Goal: Task Accomplishment & Management: Manage account settings

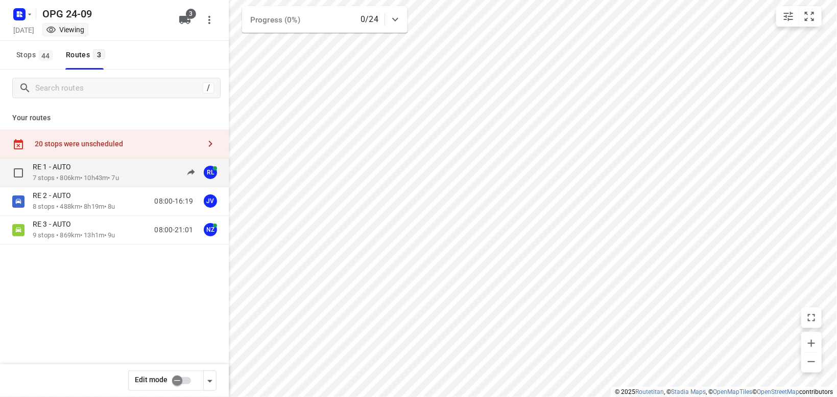
click at [94, 168] on div "RE 1 - AUTO" at bounding box center [76, 167] width 86 height 11
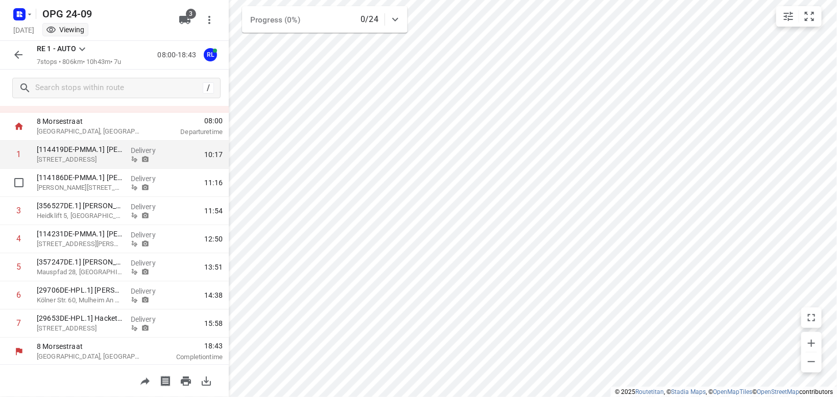
scroll to position [47, 0]
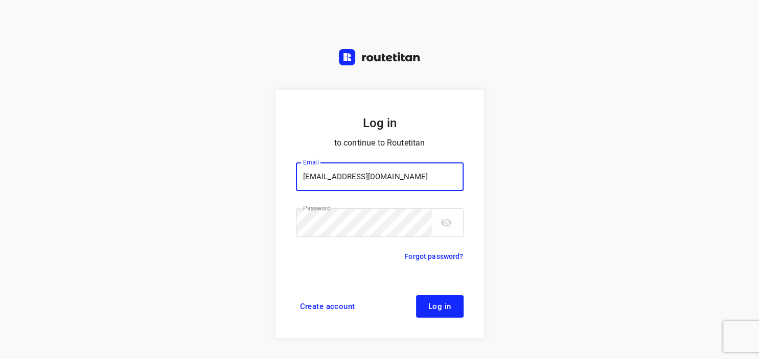
type input "[EMAIL_ADDRESS][DOMAIN_NAME]"
click at [444, 310] on span "Log in" at bounding box center [439, 306] width 23 height 8
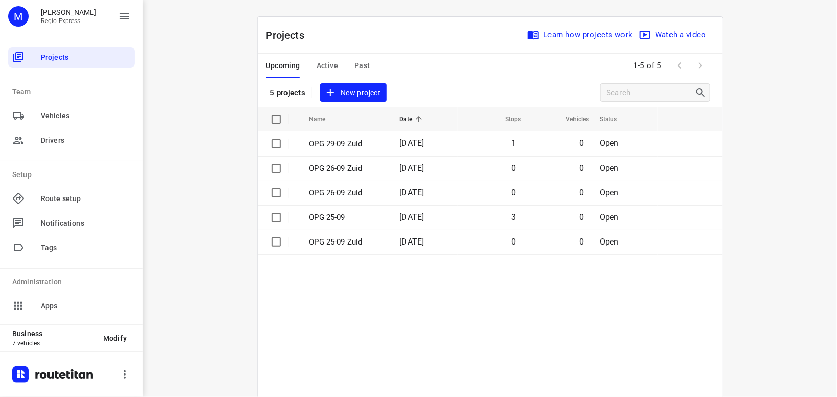
click at [330, 63] on span "Active" at bounding box center [327, 65] width 21 height 13
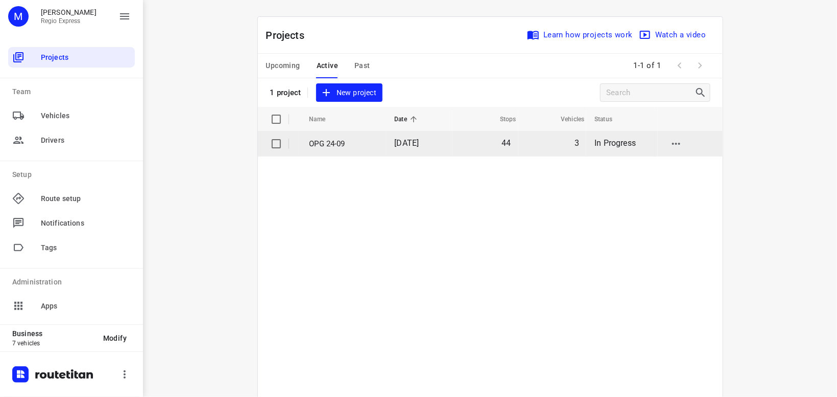
click at [325, 139] on p "OPG 24-09" at bounding box center [345, 144] width 70 height 12
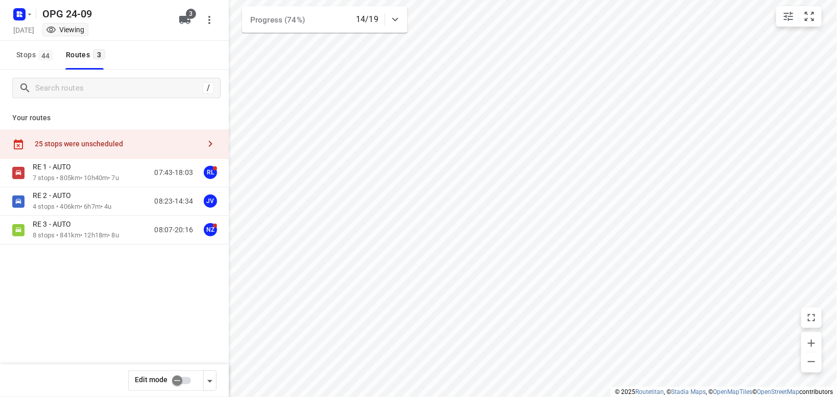
type input "distance"
click at [66, 166] on p "RE 1 - AUTO" at bounding box center [55, 166] width 44 height 9
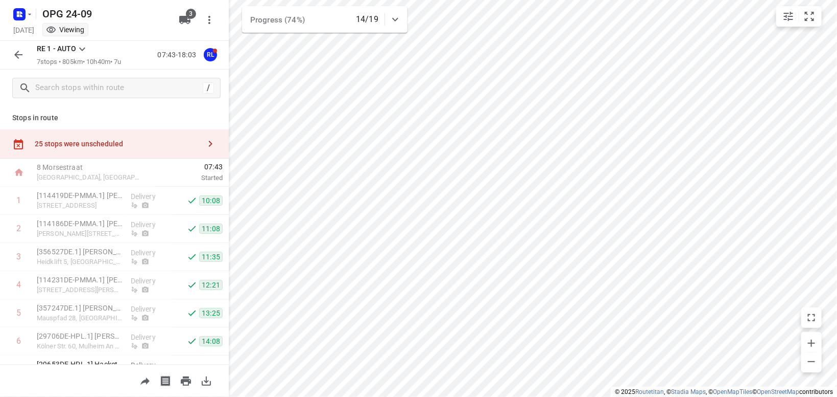
click at [84, 46] on icon at bounding box center [82, 49] width 12 height 12
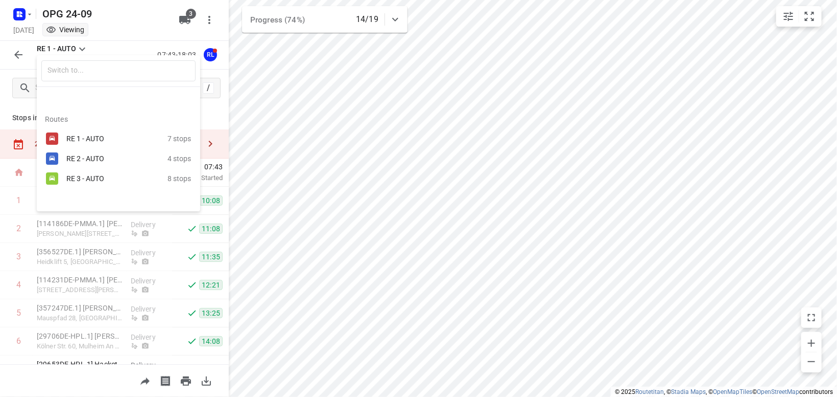
click at [81, 156] on div "RE 2 - AUTO" at bounding box center [109, 158] width 87 height 8
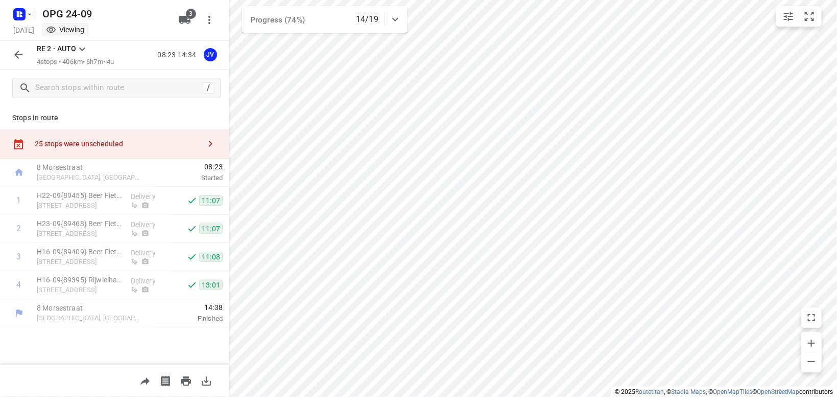
click at [80, 47] on icon at bounding box center [82, 49] width 12 height 12
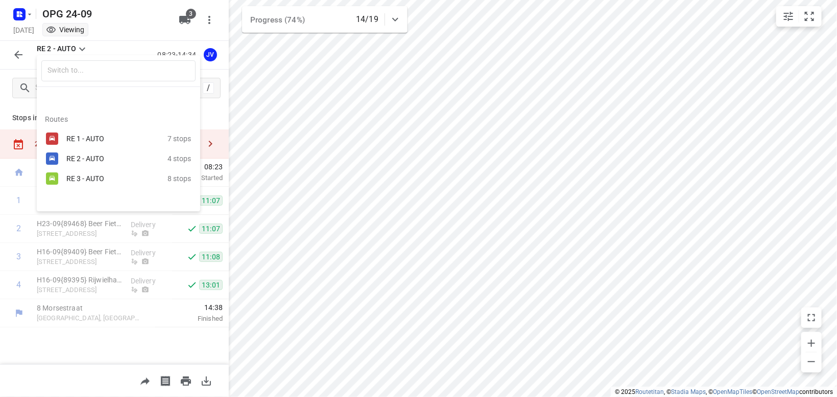
click at [82, 180] on div "RE 3 - AUTO" at bounding box center [109, 178] width 87 height 8
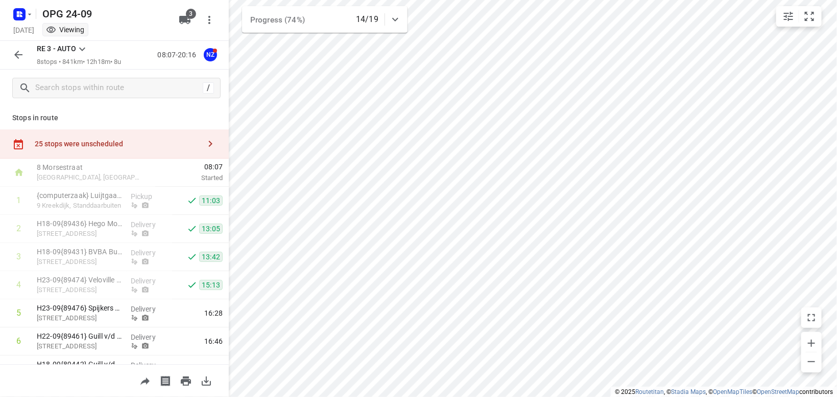
click at [213, 143] on icon "button" at bounding box center [210, 143] width 12 height 12
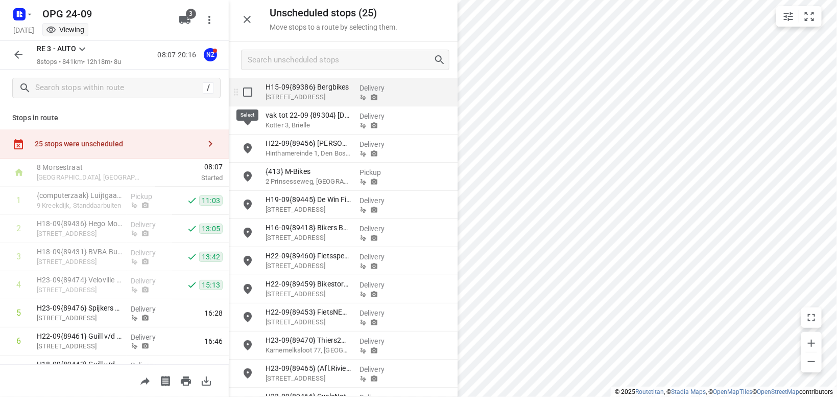
click at [250, 91] on input "grid" at bounding box center [248, 92] width 20 height 20
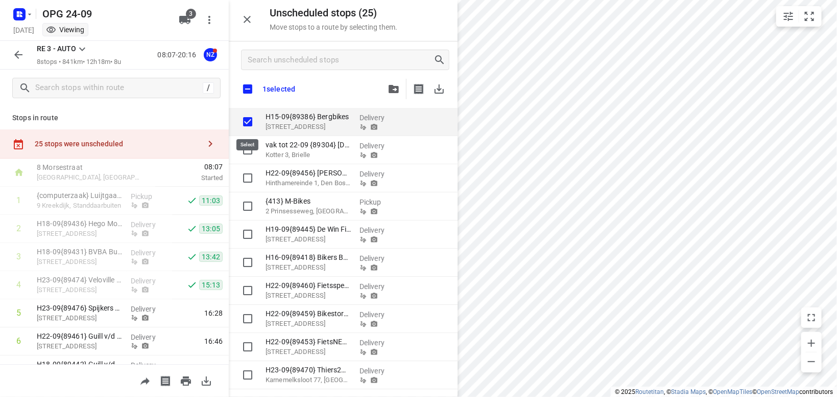
checkbox input "true"
click at [247, 88] on input "checkbox" at bounding box center [247, 88] width 21 height 21
checkbox input "true"
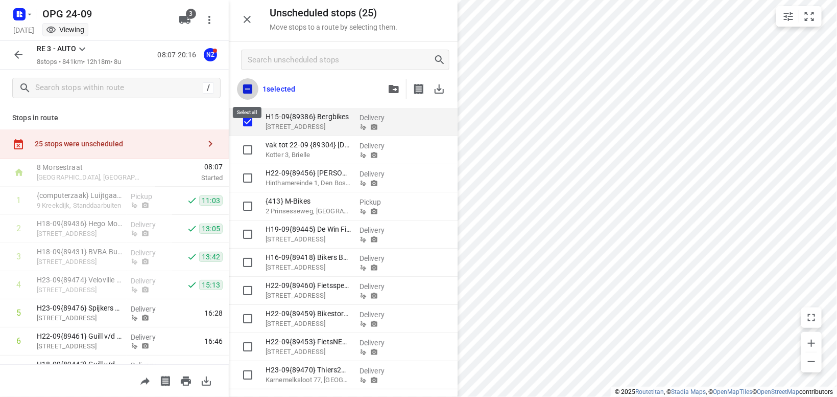
checkbox input "true"
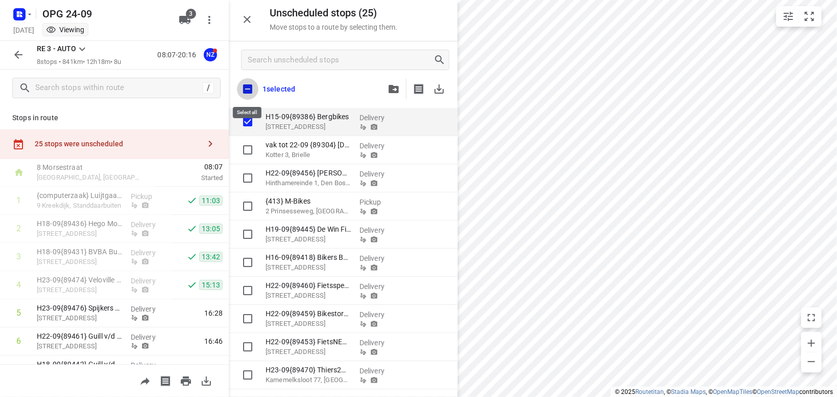
checkbox input "true"
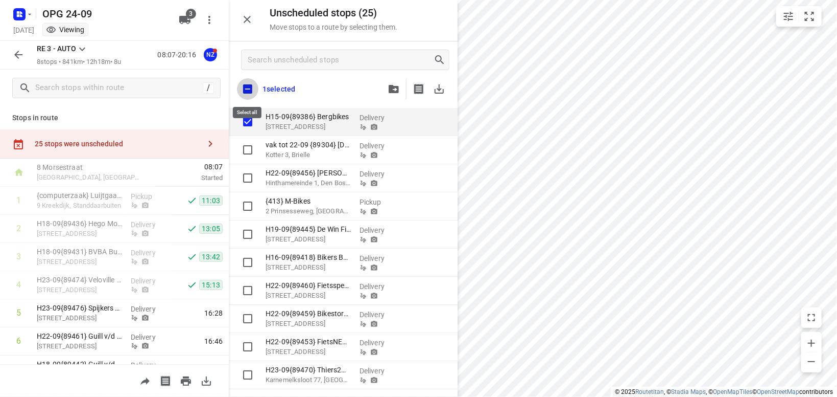
checkbox input "true"
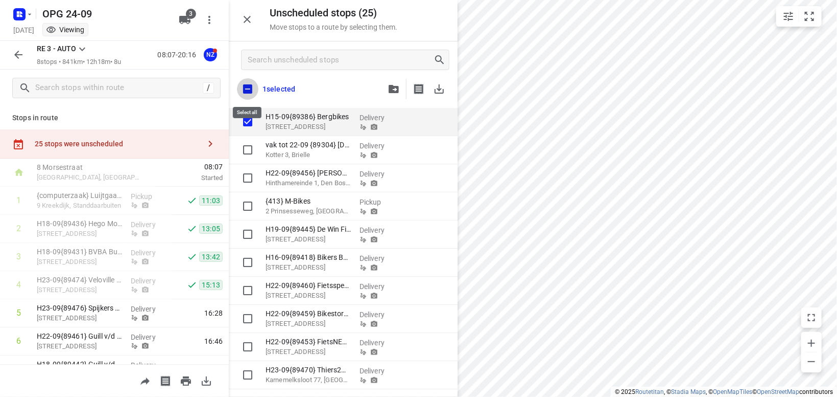
checkbox input "true"
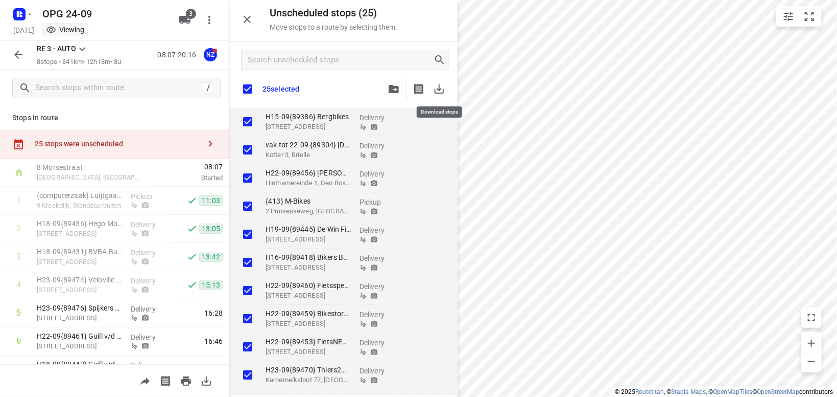
click at [438, 85] on icon "button" at bounding box center [439, 89] width 12 height 12
checkbox input "true"
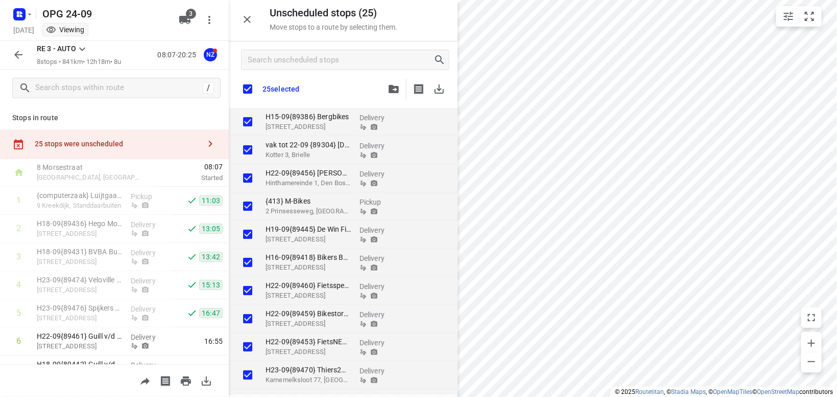
checkbox input "true"
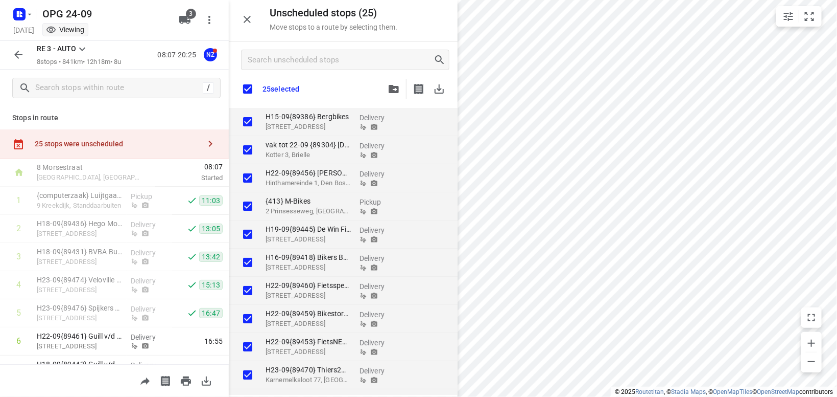
checkbox input "true"
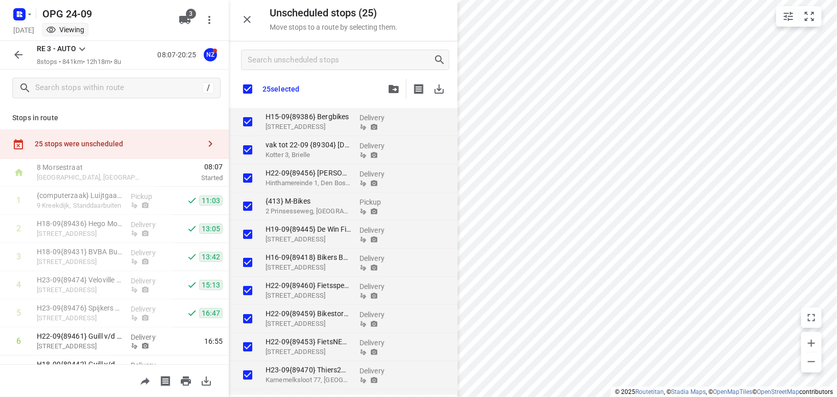
checkbox input "true"
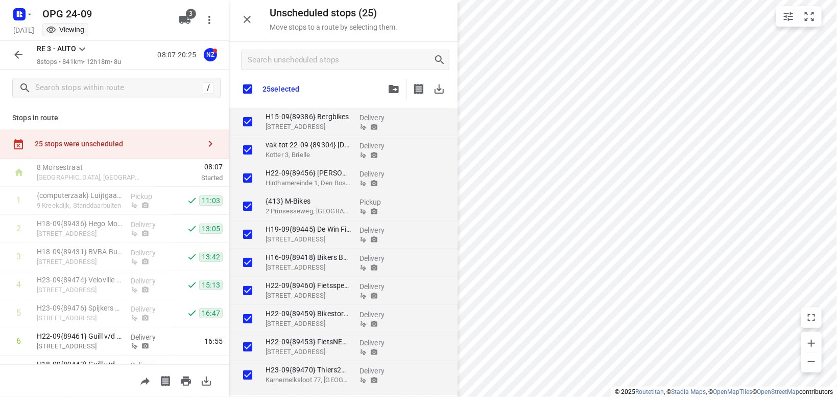
checkbox input "true"
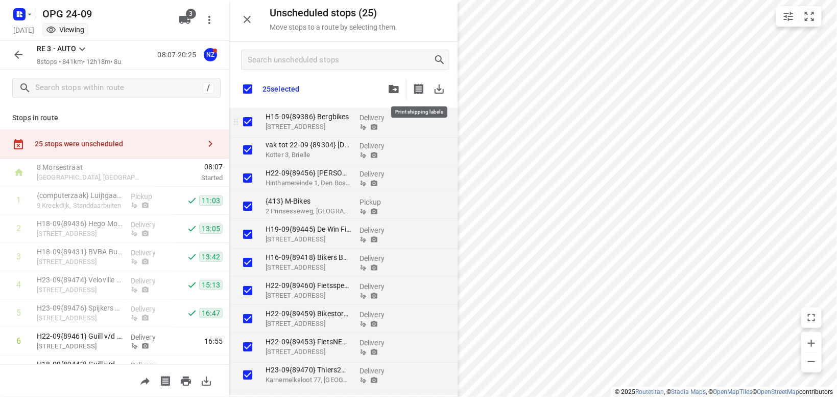
checkbox input "true"
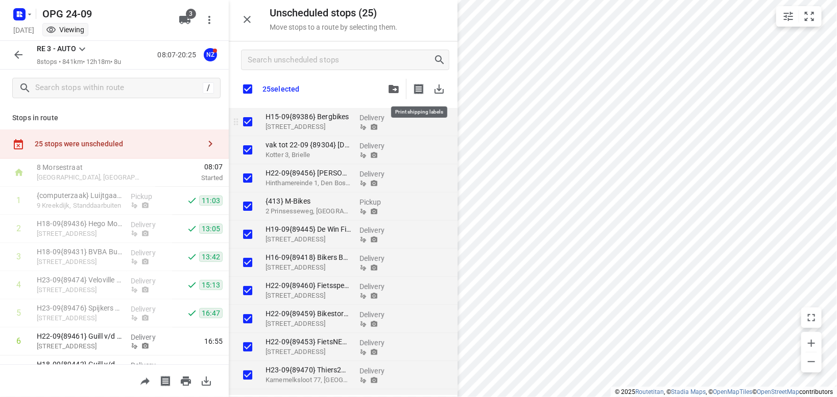
checkbox input "true"
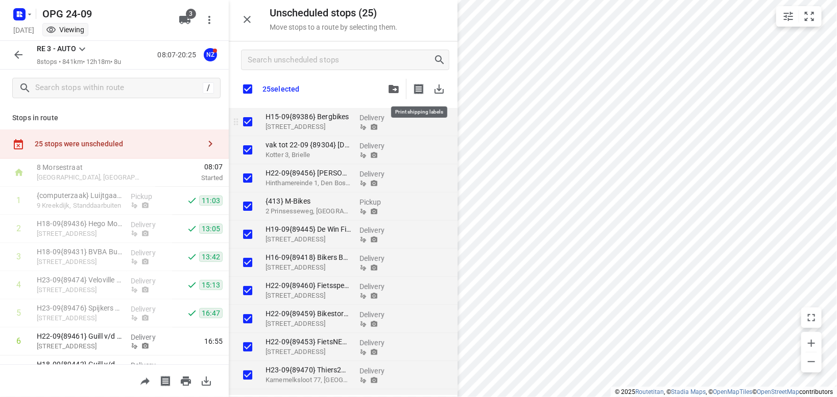
checkbox input "true"
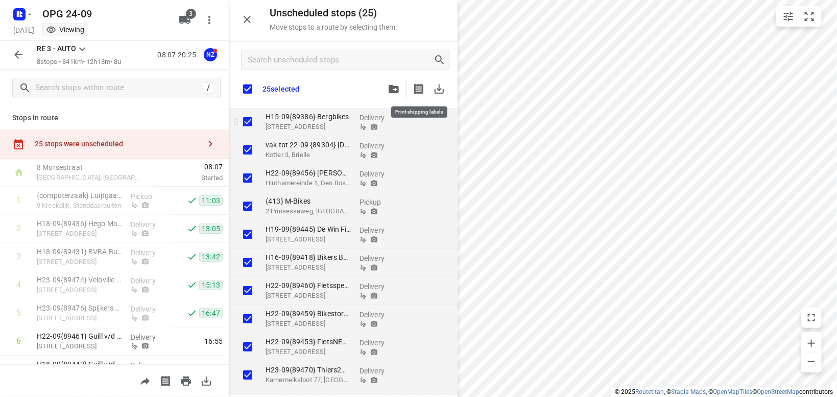
checkbox input "true"
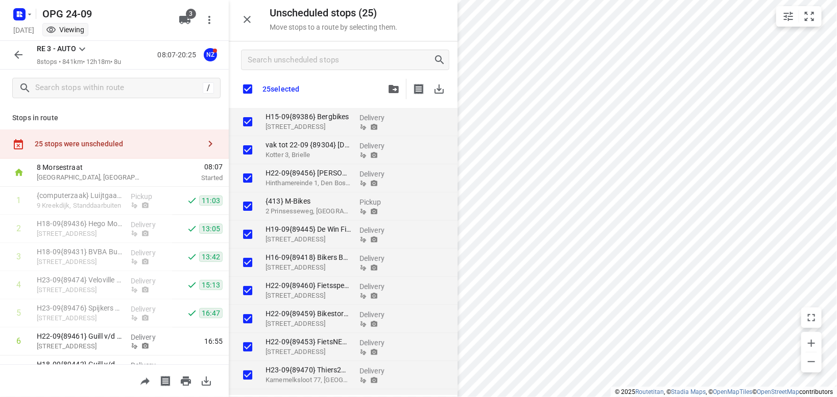
checkbox input "true"
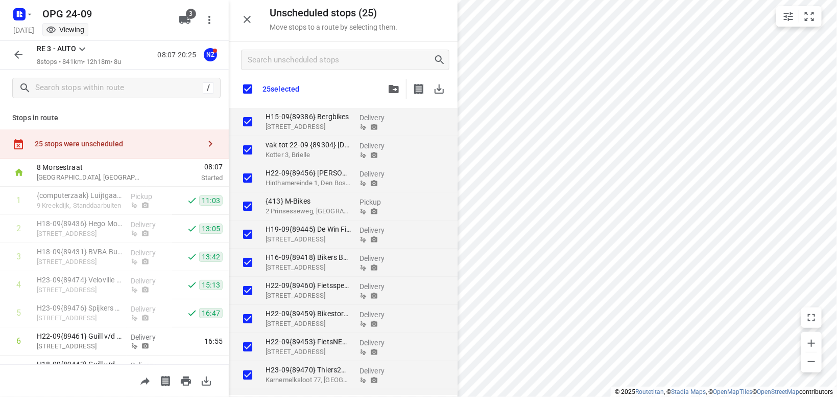
checkbox input "true"
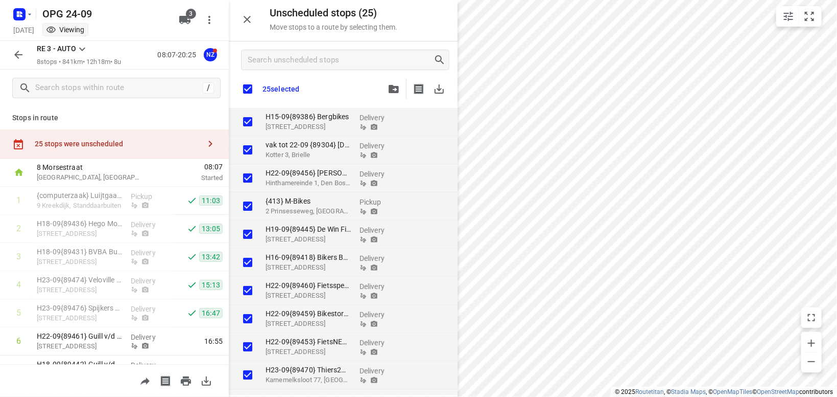
checkbox input "true"
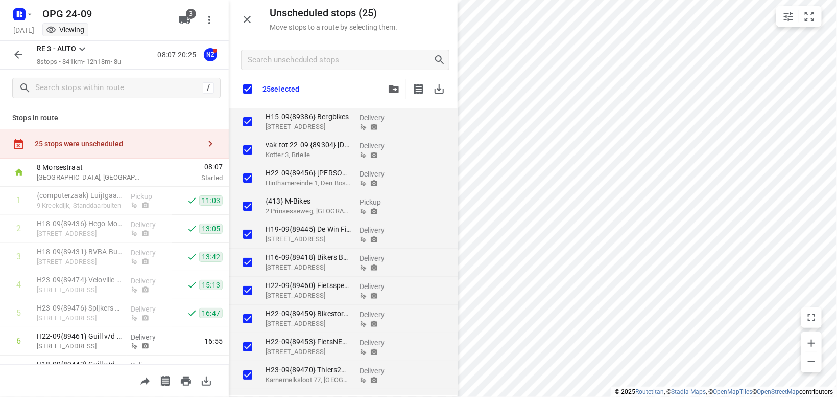
checkbox input "true"
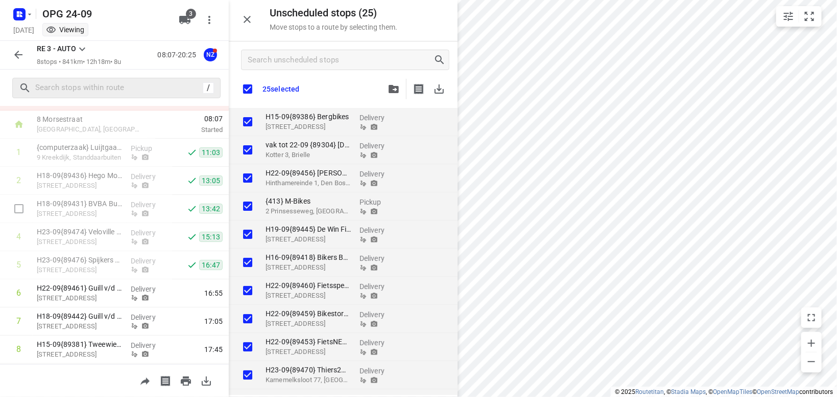
scroll to position [75, 0]
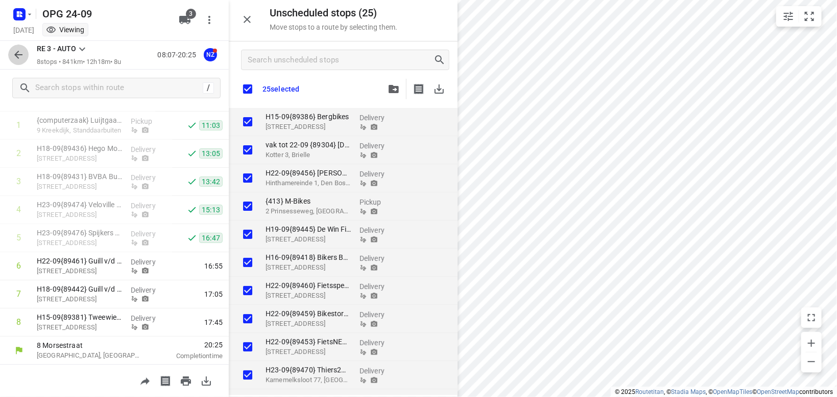
click at [21, 52] on icon "button" at bounding box center [18, 55] width 12 height 12
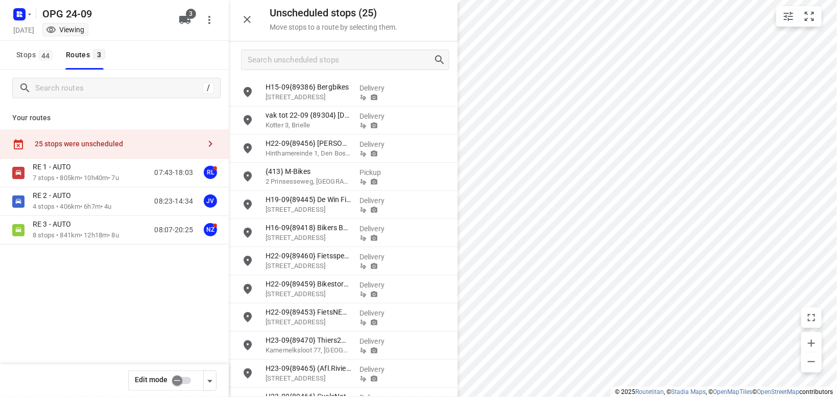
click at [188, 381] on input "checkbox" at bounding box center [177, 379] width 58 height 19
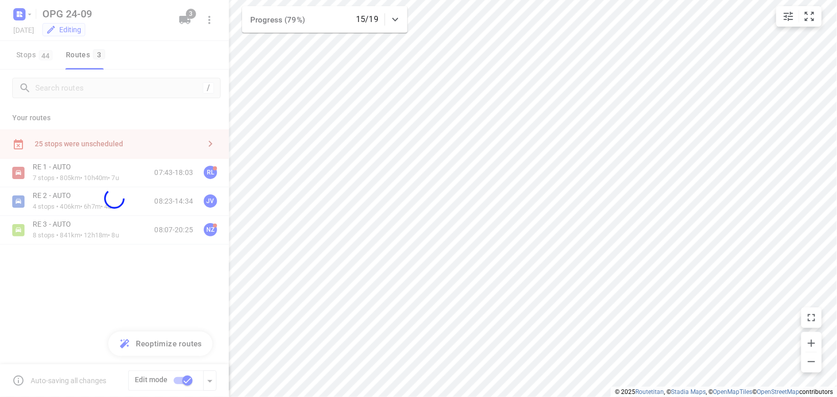
checkbox input "true"
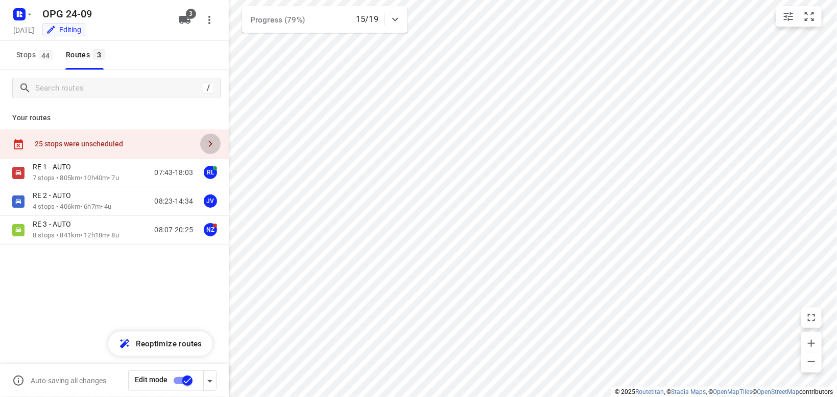
click at [205, 143] on icon "button" at bounding box center [210, 143] width 12 height 12
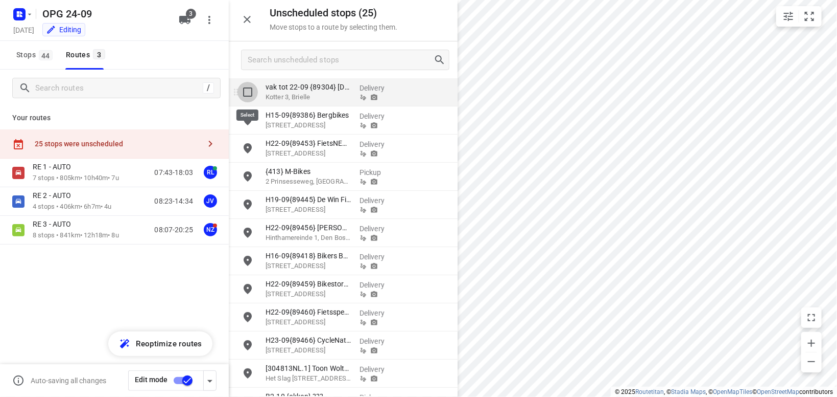
click at [250, 91] on input "grid" at bounding box center [248, 92] width 20 height 20
checkbox input "true"
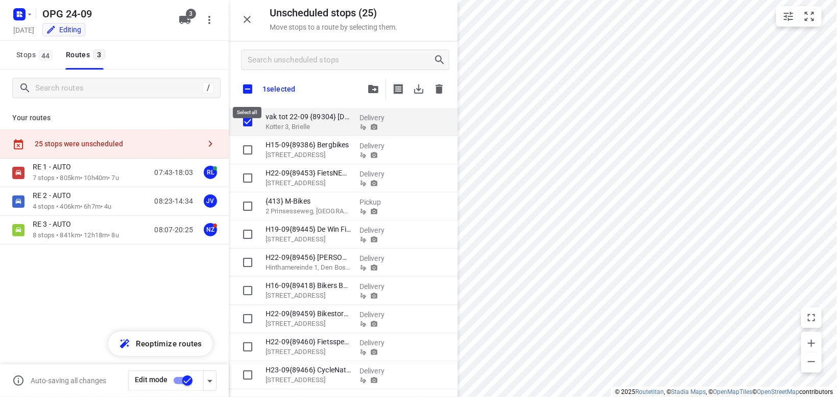
click at [245, 89] on input "checkbox" at bounding box center [247, 88] width 21 height 21
checkbox input "true"
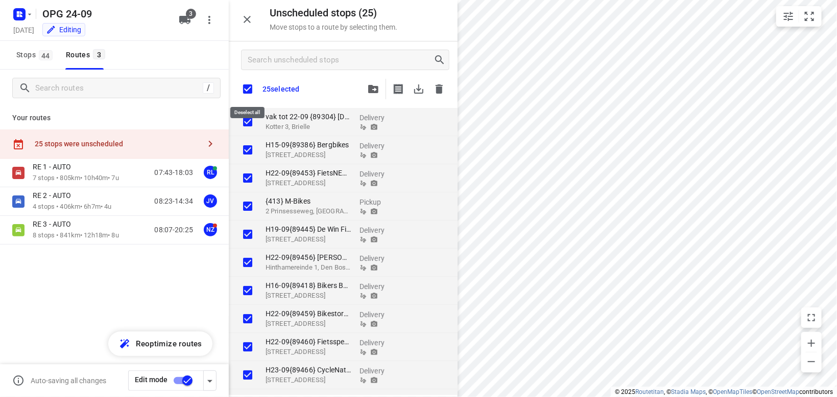
checkbox input "true"
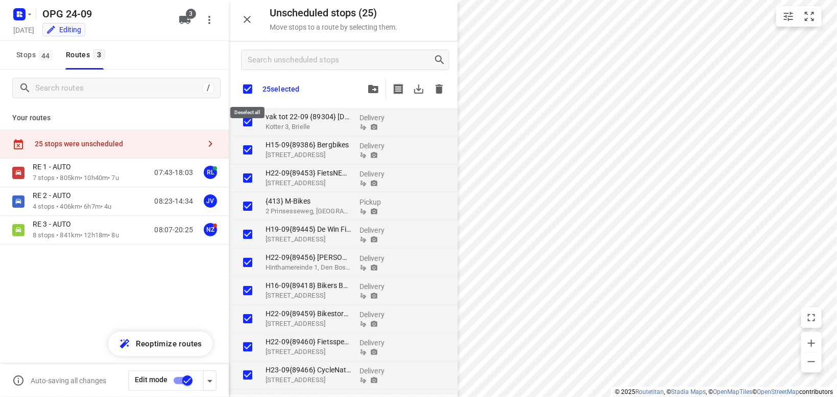
checkbox input "true"
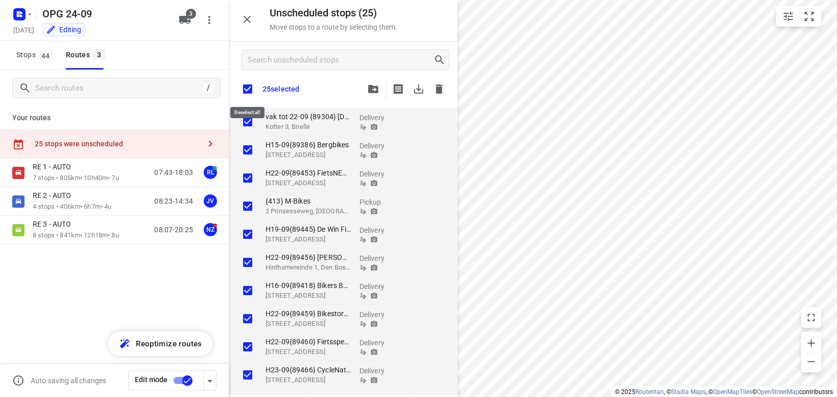
checkbox input "true"
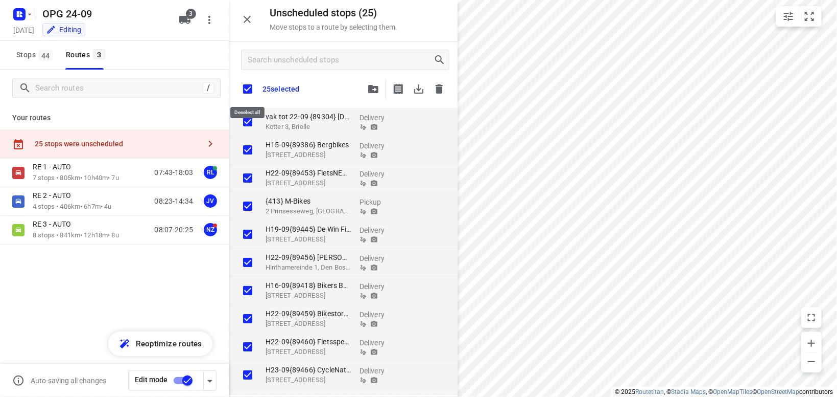
checkbox input "true"
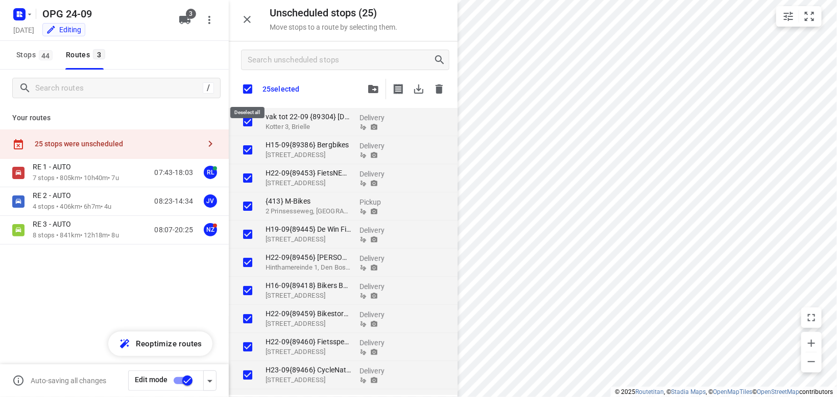
checkbox input "true"
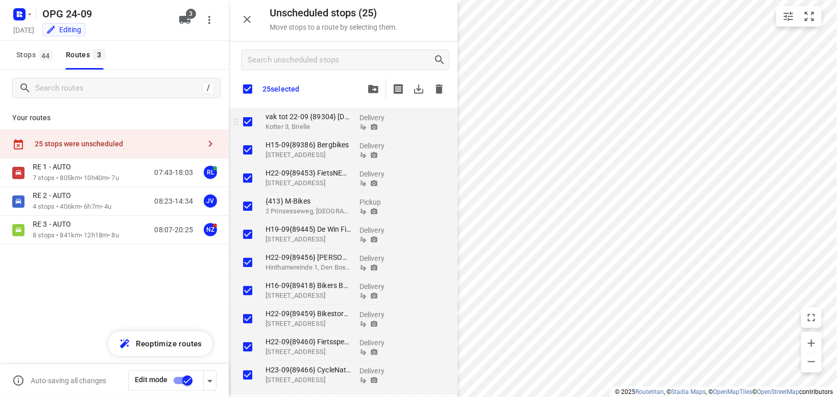
checkbox input "true"
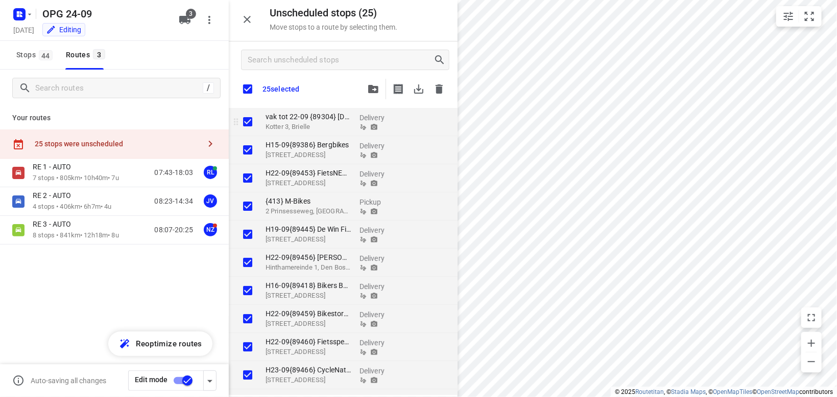
checkbox input "true"
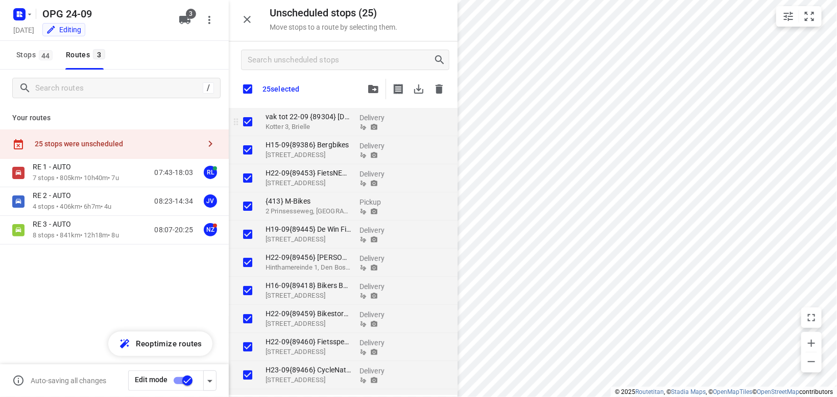
checkbox input "true"
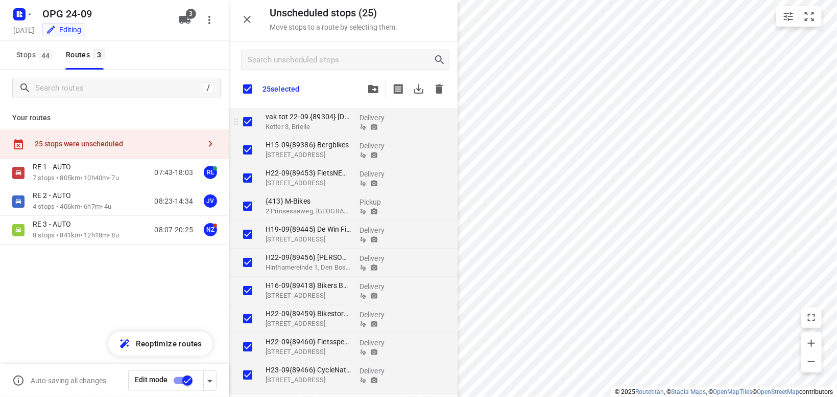
checkbox input "true"
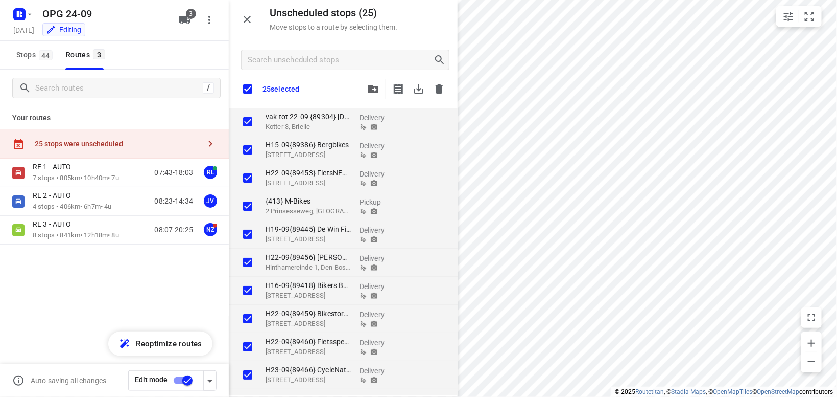
checkbox input "true"
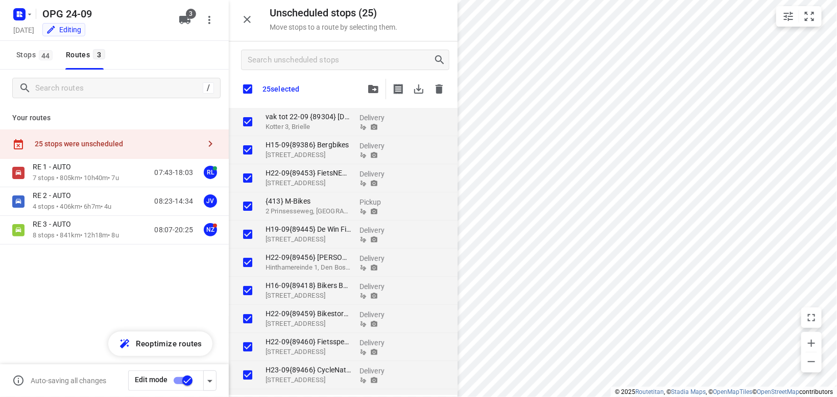
checkbox input "true"
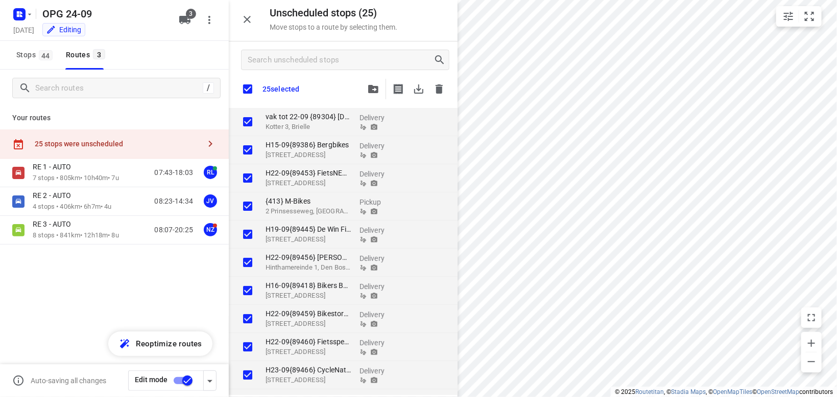
checkbox input "true"
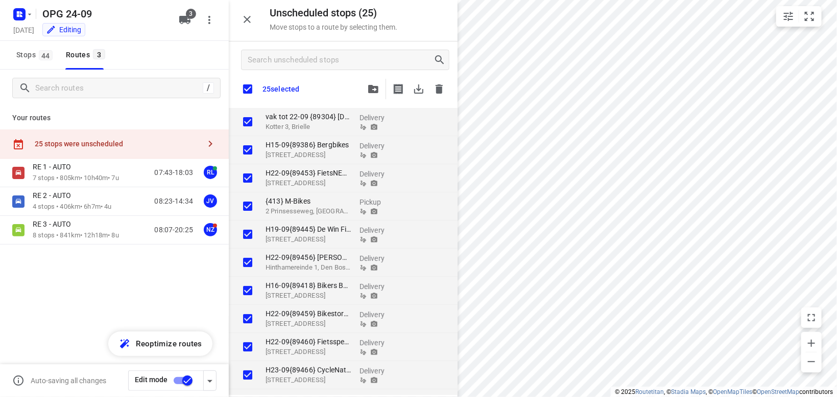
checkbox input "true"
click at [439, 86] on icon "button" at bounding box center [439, 88] width 7 height 9
checkbox input "true"
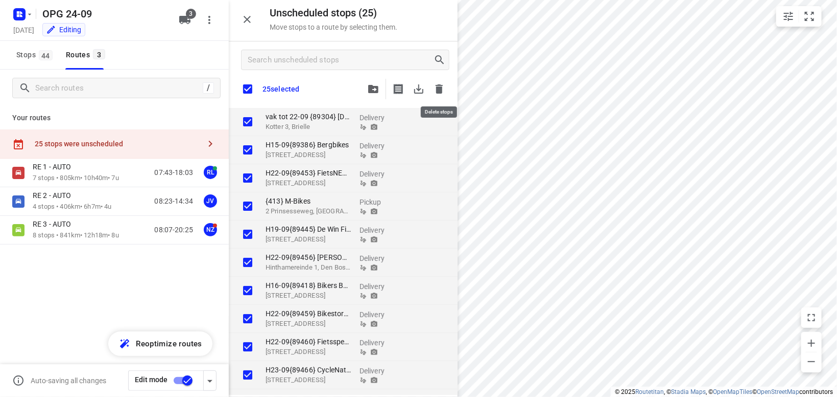
checkbox input "true"
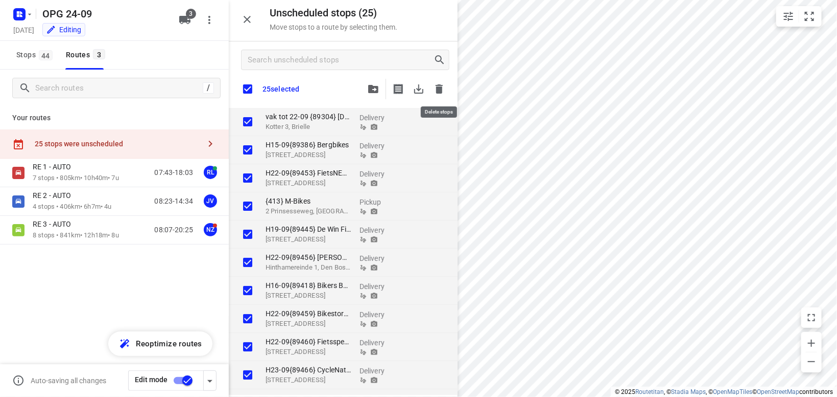
checkbox input "true"
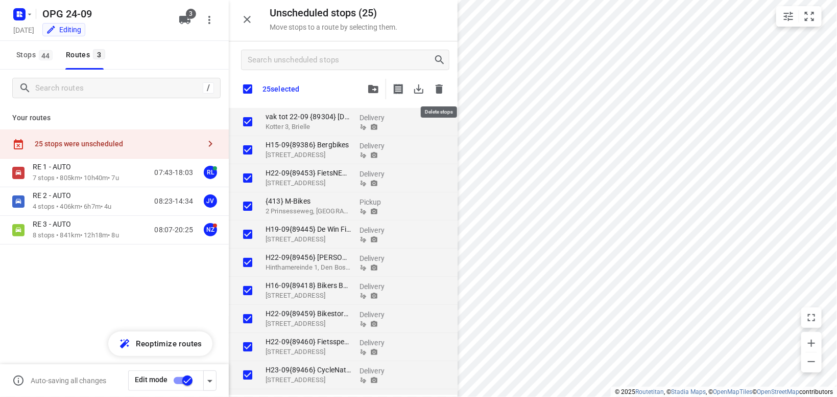
checkbox input "true"
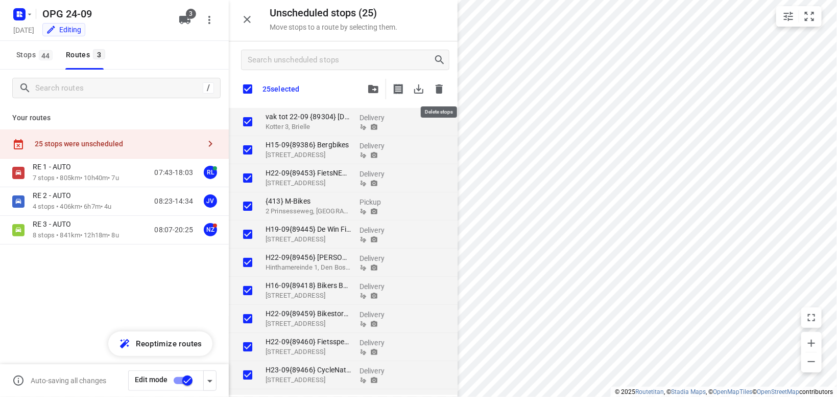
checkbox input "true"
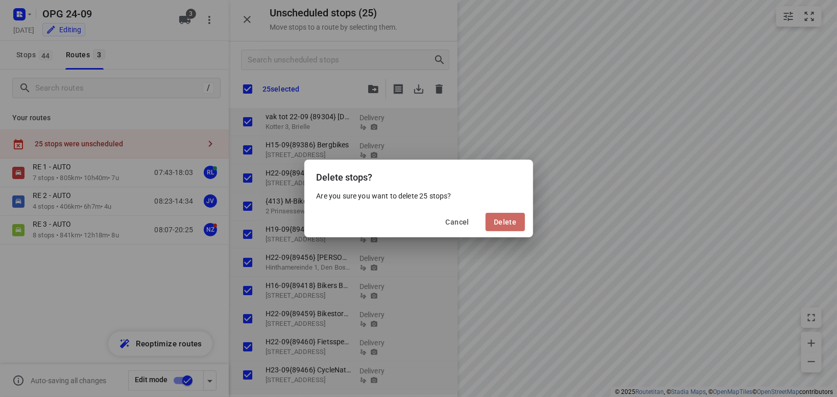
click at [501, 230] on button "Delete" at bounding box center [505, 222] width 39 height 18
checkbox input "true"
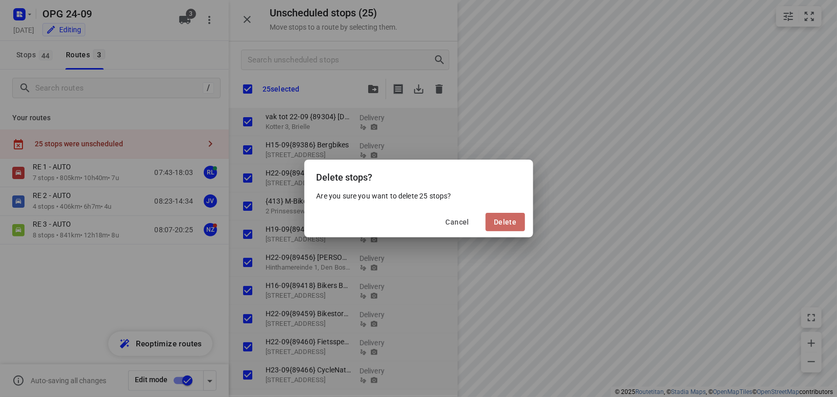
checkbox input "true"
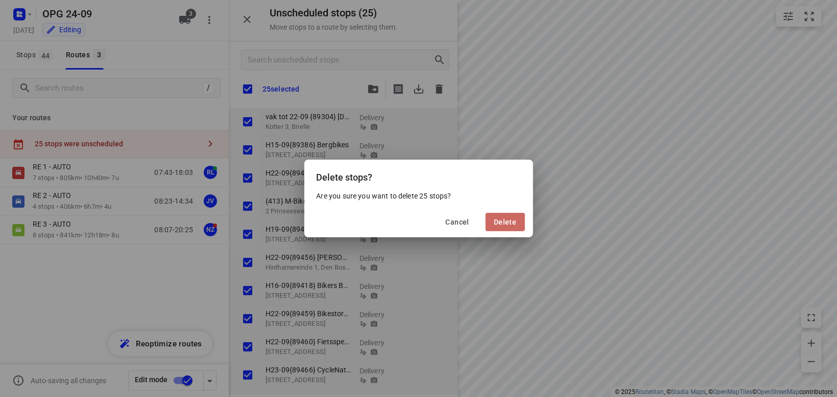
checkbox input "true"
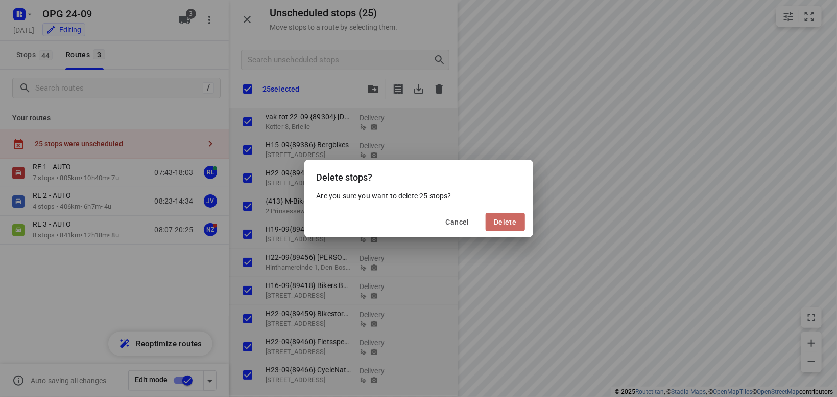
checkbox input "true"
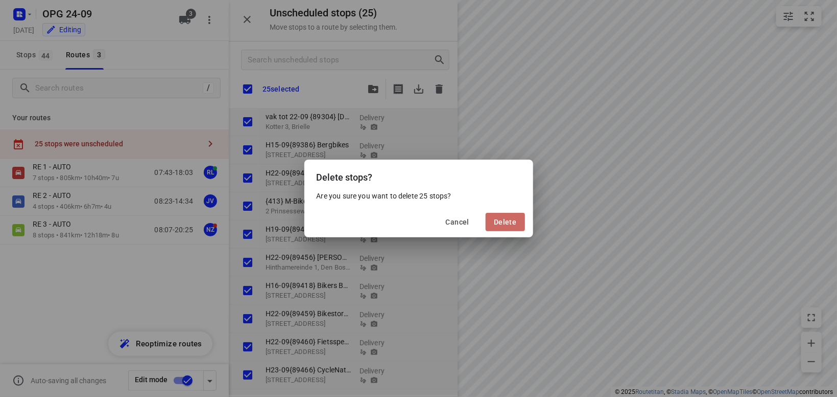
checkbox input "true"
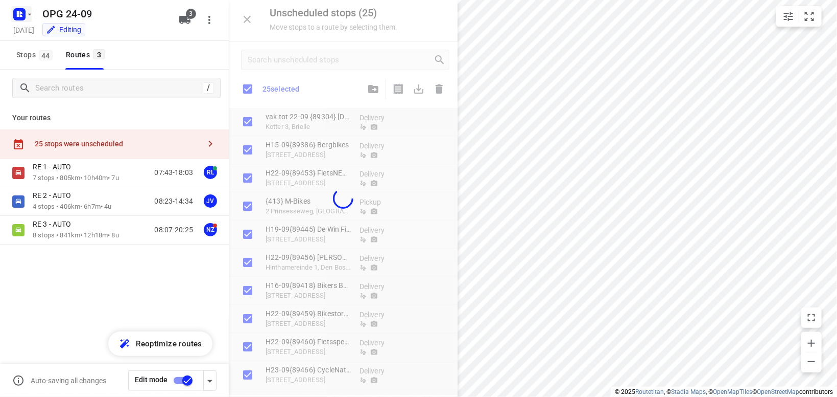
click at [27, 12] on icon "button" at bounding box center [30, 14] width 8 height 8
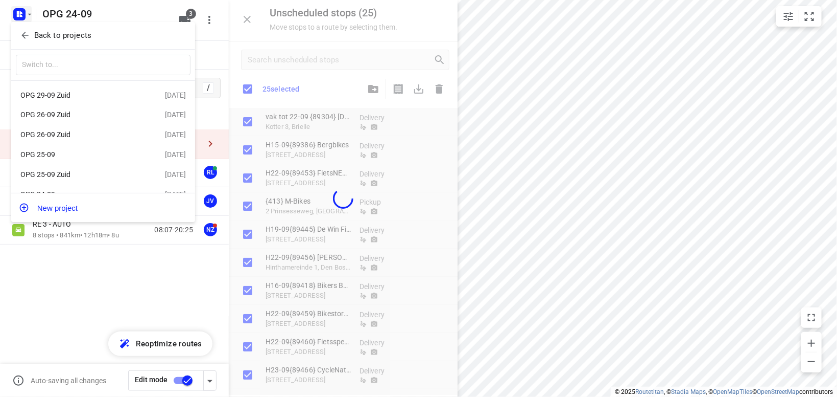
click at [28, 18] on div at bounding box center [418, 198] width 837 height 397
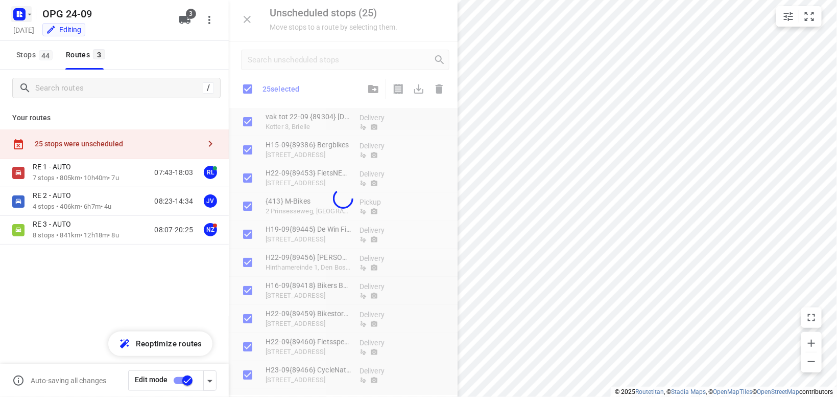
click at [31, 8] on button "button" at bounding box center [21, 14] width 20 height 16
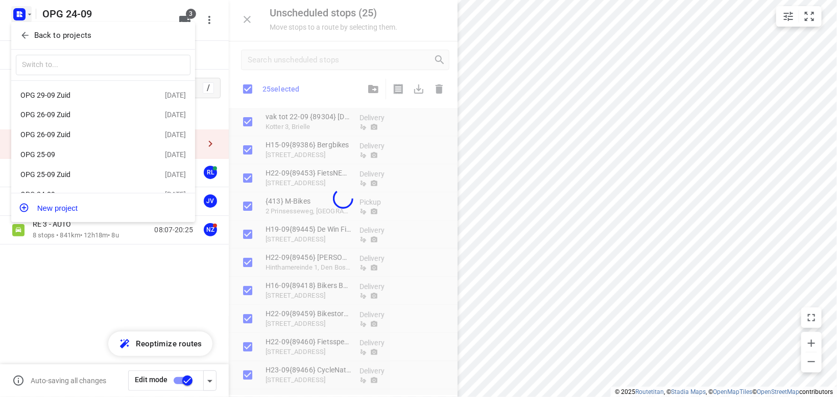
click at [25, 10] on div at bounding box center [418, 198] width 837 height 397
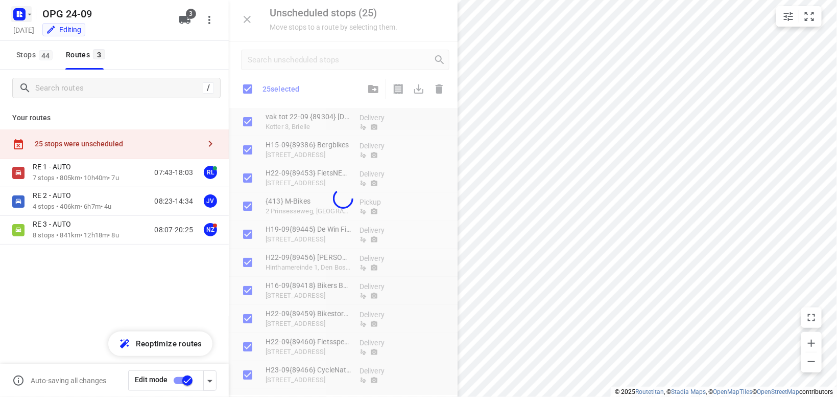
click at [29, 14] on icon "button" at bounding box center [30, 14] width 4 height 2
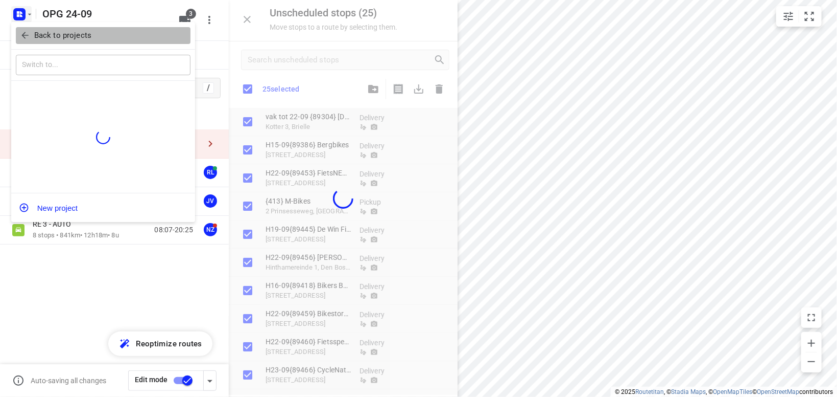
click at [37, 36] on p "Back to projects" at bounding box center [62, 36] width 57 height 12
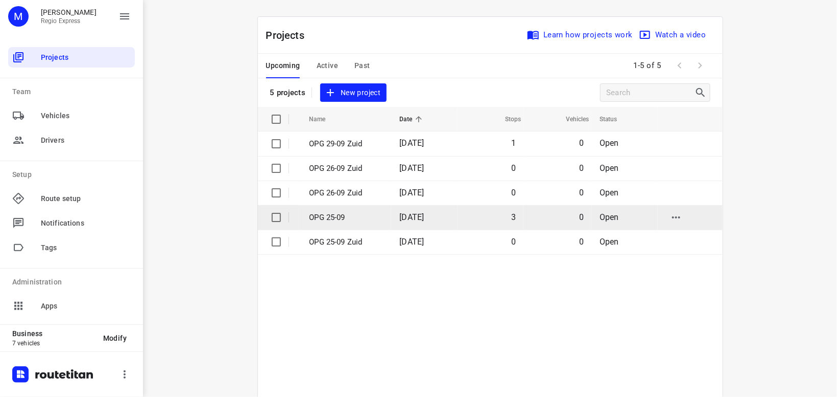
click at [337, 218] on p "OPG 25-09" at bounding box center [347, 218] width 75 height 12
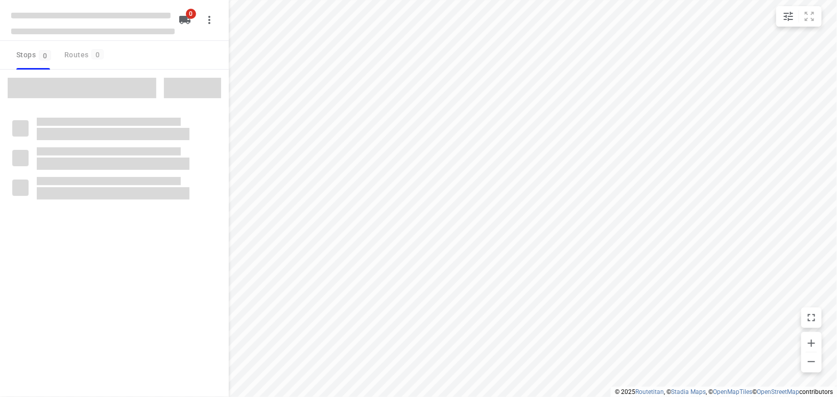
type input "distance"
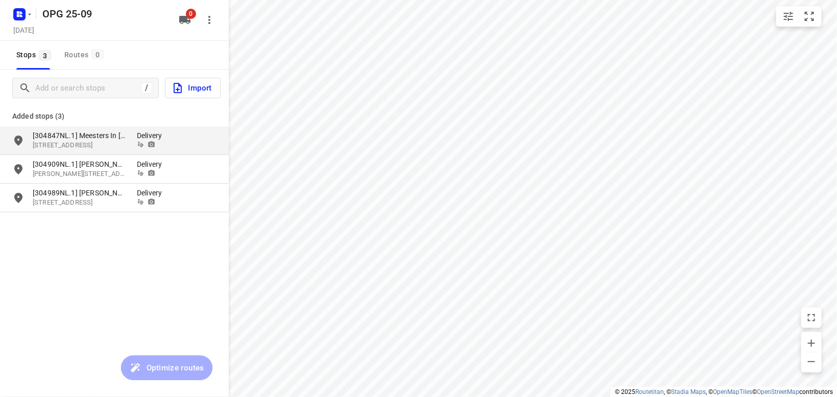
click at [21, 138] on icon "grid" at bounding box center [18, 140] width 8 height 10
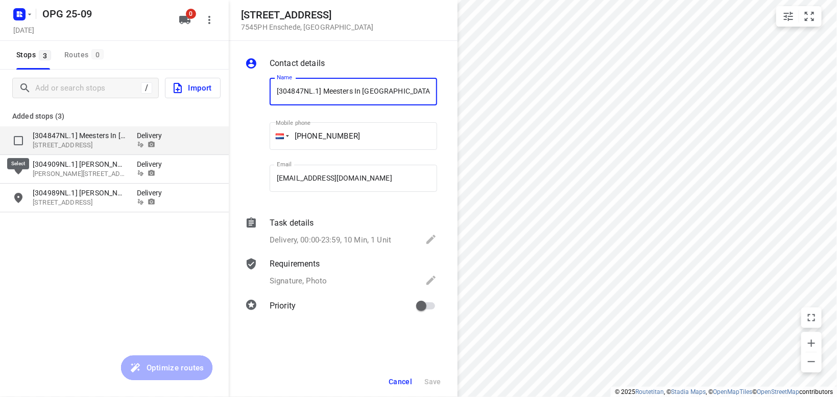
click at [17, 140] on input "grid" at bounding box center [18, 140] width 20 height 20
checkbox input "true"
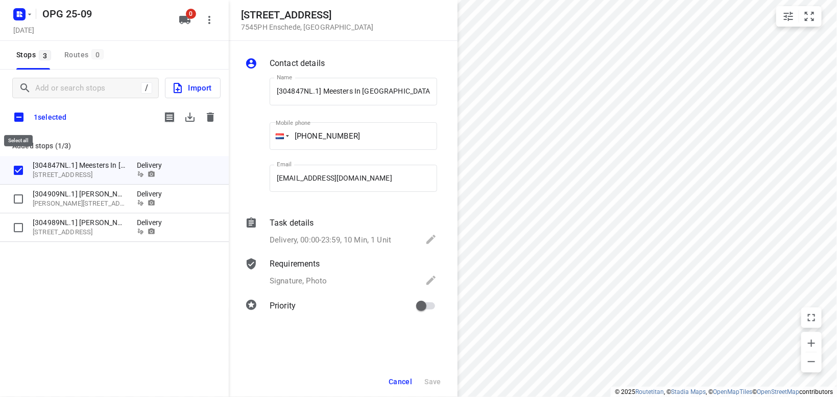
click at [17, 118] on input "checkbox" at bounding box center [18, 116] width 21 height 21
checkbox input "true"
click at [190, 118] on icon "button" at bounding box center [189, 116] width 9 height 9
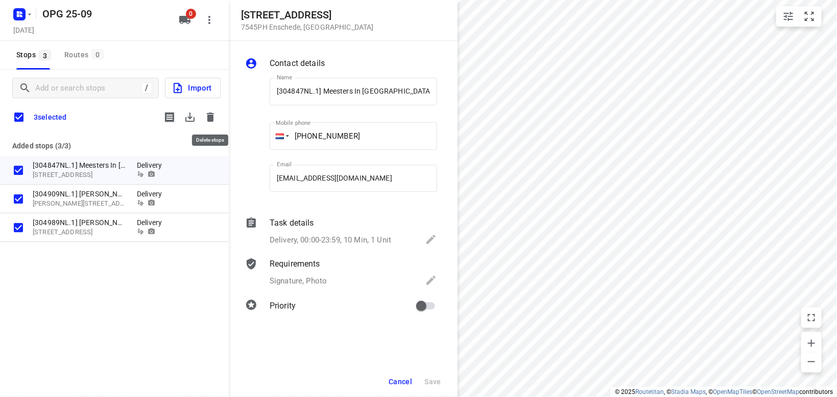
click at [211, 118] on icon "button" at bounding box center [210, 116] width 7 height 9
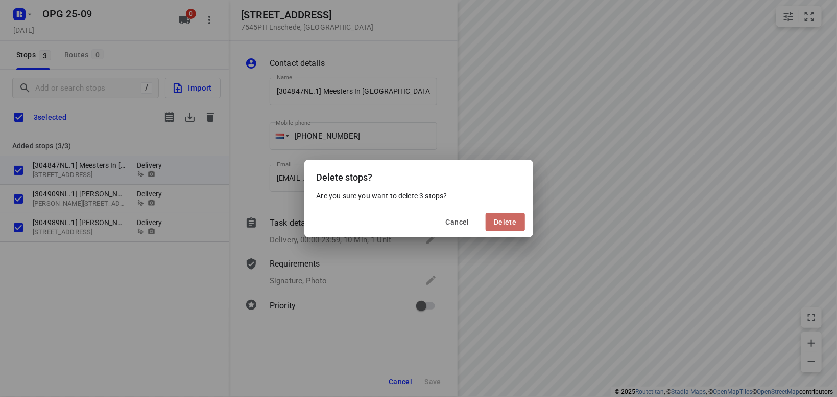
click at [501, 220] on span "Delete" at bounding box center [505, 222] width 22 height 8
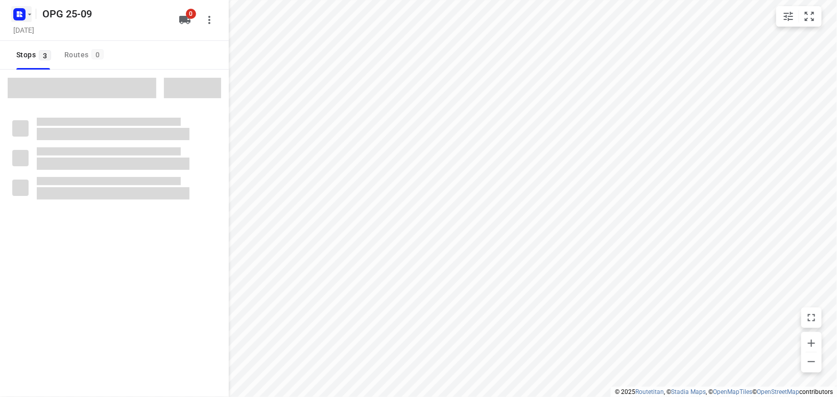
click at [32, 14] on icon "button" at bounding box center [30, 14] width 8 height 8
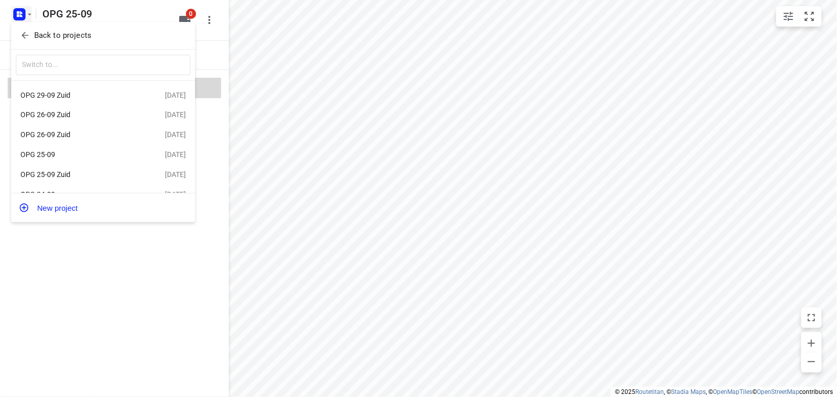
click at [381, 62] on div at bounding box center [418, 198] width 837 height 397
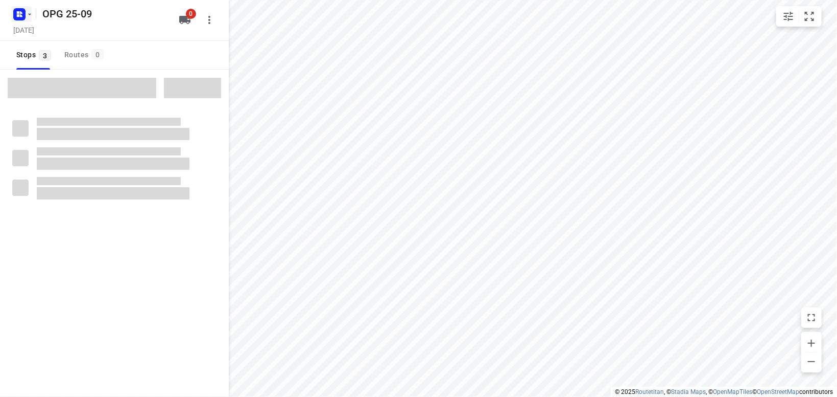
click at [28, 12] on icon "button" at bounding box center [30, 14] width 8 height 8
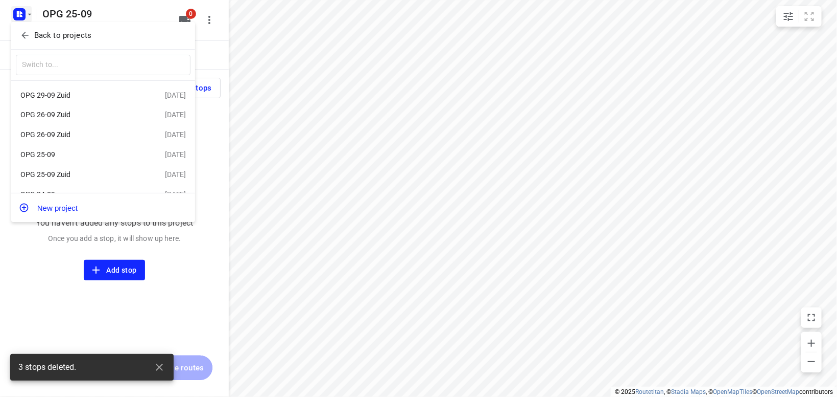
click at [67, 38] on p "Back to projects" at bounding box center [62, 36] width 57 height 12
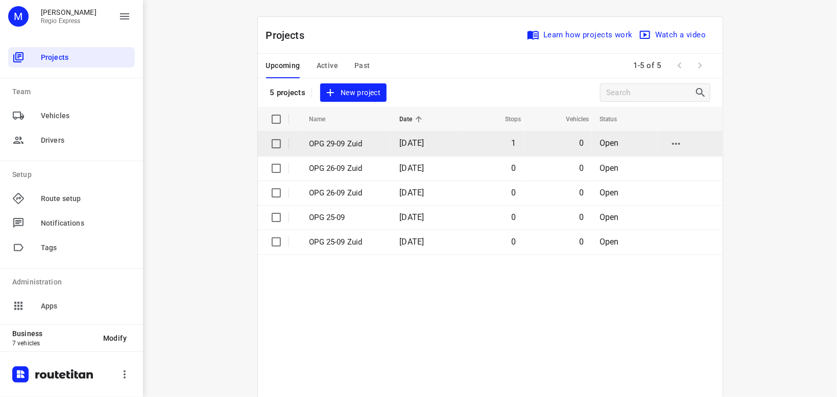
click at [319, 143] on p "OPG 29-09 Zuid" at bounding box center [347, 144] width 75 height 12
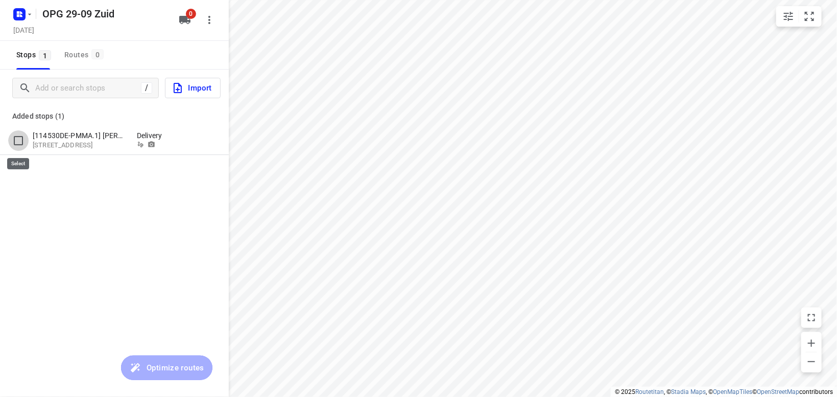
click at [19, 144] on input "grid" at bounding box center [18, 140] width 20 height 20
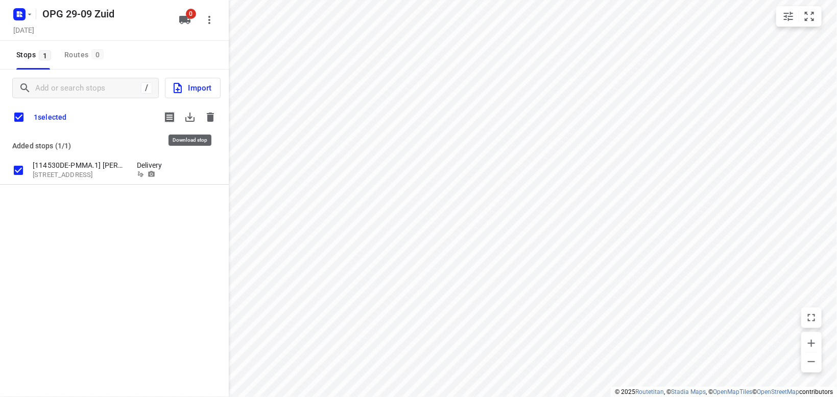
click at [192, 118] on icon "button" at bounding box center [189, 116] width 9 height 9
